Goal: Information Seeking & Learning: Learn about a topic

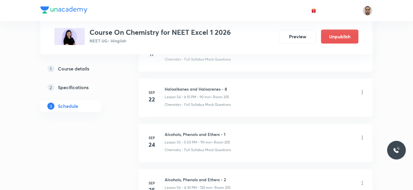
scroll to position [2736, 0]
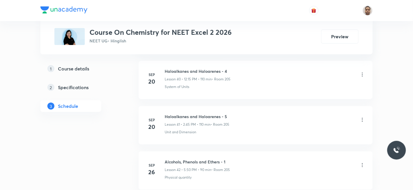
scroll to position [2266, 0]
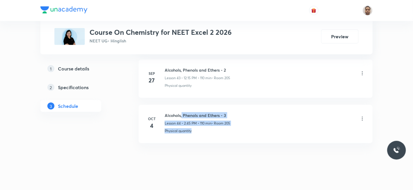
drag, startPoint x: 182, startPoint y: 108, endPoint x: 211, endPoint y: 126, distance: 34.5
click at [211, 126] on div "Alcohols, Phenols and Ethers - 3 Lesson 44 • 2:45 PM • 110 min • Room 205 Physi…" at bounding box center [265, 122] width 201 height 21
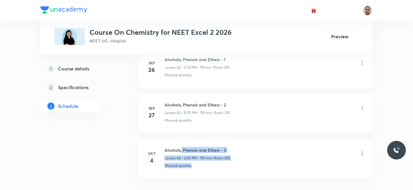
scroll to position [2201, 0]
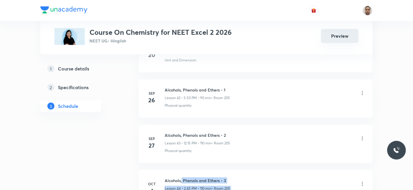
click at [345, 35] on button "Preview" at bounding box center [339, 36] width 37 height 14
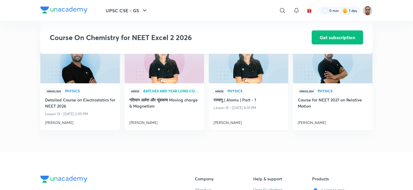
scroll to position [520, 0]
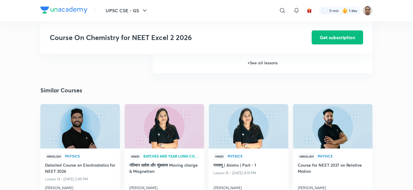
click at [260, 64] on h6 "+ See all lessons" at bounding box center [263, 63] width 220 height 20
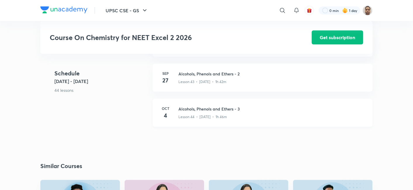
scroll to position [1593, 0]
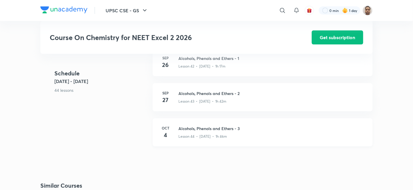
click at [205, 128] on h3 "Alcohols, Phenols and Ethers - 3" at bounding box center [271, 129] width 187 height 6
